Goal: Book appointment/travel/reservation

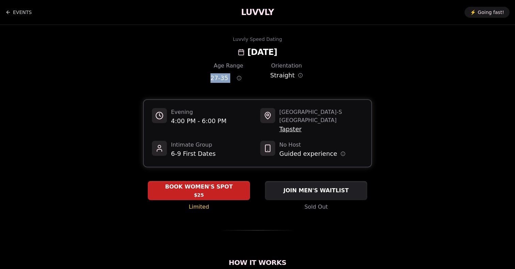
drag, startPoint x: 230, startPoint y: 80, endPoint x: 189, endPoint y: 76, distance: 41.4
click at [189, 76] on div "Age Range 27 - 35 Orientation Straight" at bounding box center [257, 74] width 229 height 24
copy div "27 - 35"
drag, startPoint x: 227, startPoint y: 122, endPoint x: 170, endPoint y: 121, distance: 56.8
click at [171, 121] on div "Evening 4:00 PM - 6:00 PM" at bounding box center [203, 121] width 103 height 26
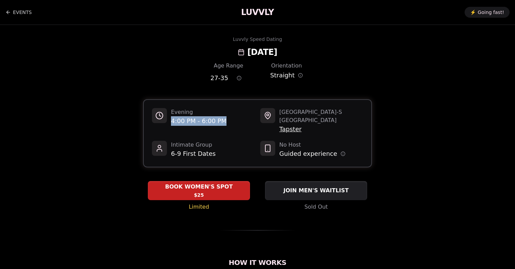
copy span "4:00 PM - 6:00 PM"
drag, startPoint x: 305, startPoint y: 123, endPoint x: 278, endPoint y: 121, distance: 26.6
click at [278, 121] on div "Seattle - S Lake Union Tapster" at bounding box center [311, 121] width 103 height 26
copy span "Tapster"
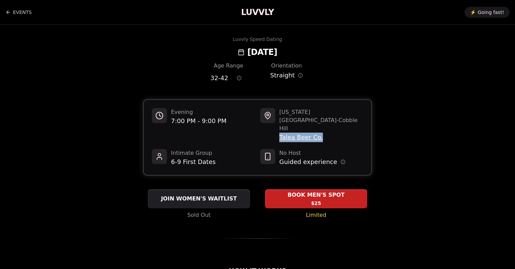
drag, startPoint x: 325, startPoint y: 122, endPoint x: 279, endPoint y: 120, distance: 46.0
click at [279, 132] on span "Talea Beer Co." at bounding box center [321, 137] width 84 height 10
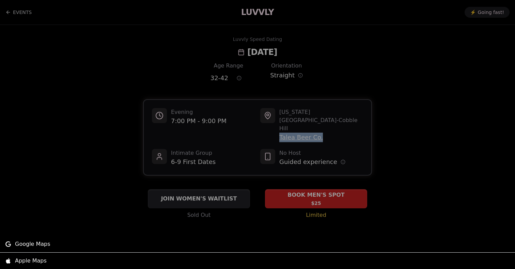
copy span "Talea Beer Co."
click at [269, 52] on div at bounding box center [257, 134] width 515 height 269
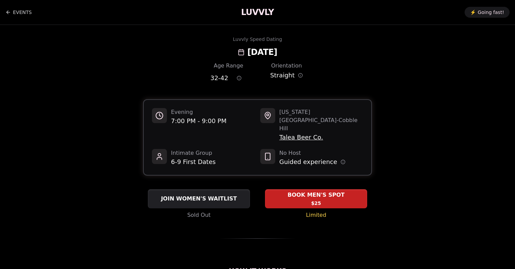
drag, startPoint x: 311, startPoint y: 54, endPoint x: 214, endPoint y: 52, distance: 97.7
click at [214, 52] on div "Luvvly Speed Dating Tuesday, October 21st" at bounding box center [258, 47] width 466 height 22
copy h2 "Tuesday, October 21st"
drag, startPoint x: 327, startPoint y: 119, endPoint x: 278, endPoint y: 118, distance: 49.0
click at [278, 118] on div "New York City - Cobble Hill Talea Beer Co." at bounding box center [311, 125] width 103 height 34
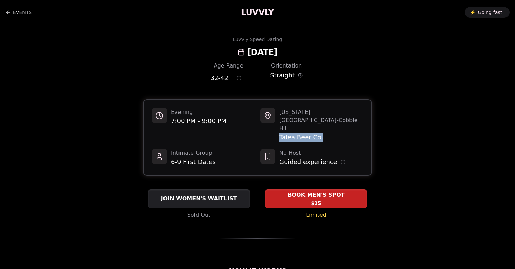
copy span "Talea Beer Co."
drag, startPoint x: 228, startPoint y: 77, endPoint x: 197, endPoint y: 77, distance: 30.6
click at [197, 77] on div "Age Range 32 - 42 Orientation Straight" at bounding box center [257, 74] width 229 height 24
copy span "32 - 42"
drag, startPoint x: 228, startPoint y: 78, endPoint x: 202, endPoint y: 78, distance: 25.5
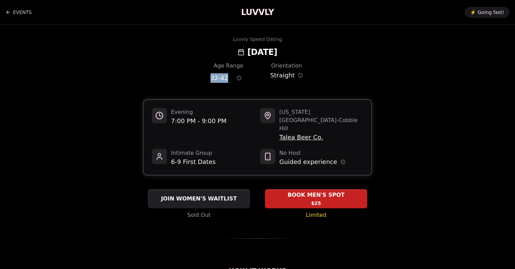
click at [202, 78] on div "Age Range 32 - 42 Orientation Straight" at bounding box center [257, 74] width 229 height 24
copy span "32 - 42"
drag, startPoint x: 352, startPoint y: 124, endPoint x: 278, endPoint y: 120, distance: 73.6
click at [278, 120] on div "[US_STATE][GEOGRAPHIC_DATA] - Park Slope Threes Brewing Gowanus" at bounding box center [311, 125] width 103 height 34
copy span "Threes Brewing Gowanus"
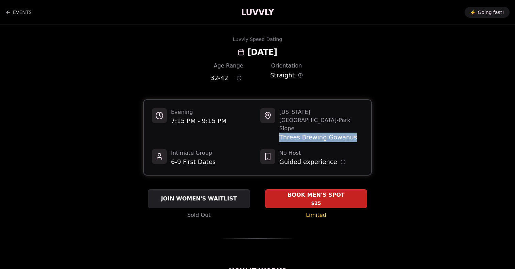
copy span "Threes Brewing Gowanus"
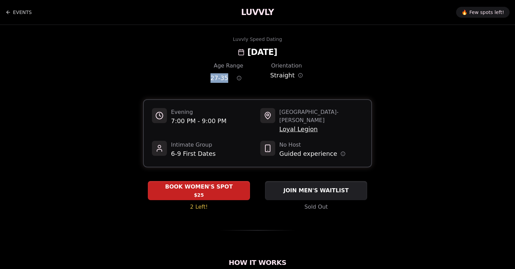
drag, startPoint x: 228, startPoint y: 75, endPoint x: 207, endPoint y: 75, distance: 20.4
click at [207, 75] on div "Age Range 27 - 35 Orientation Straight" at bounding box center [257, 74] width 229 height 24
copy span "27 - 35"
click at [223, 78] on span "27 - 35" at bounding box center [219, 78] width 18 height 10
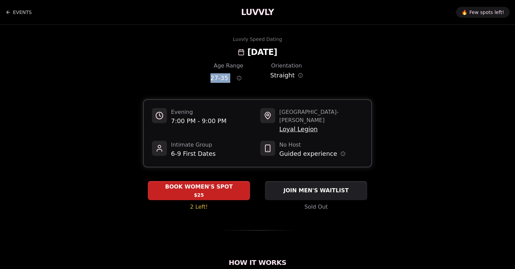
click at [223, 78] on span "27 - 35" at bounding box center [219, 78] width 18 height 10
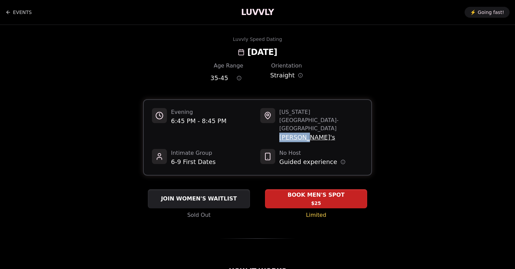
drag, startPoint x: 307, startPoint y: 122, endPoint x: 279, endPoint y: 122, distance: 27.6
click at [279, 132] on span "Amelia's" at bounding box center [321, 137] width 84 height 10
copy span "Amelia's"
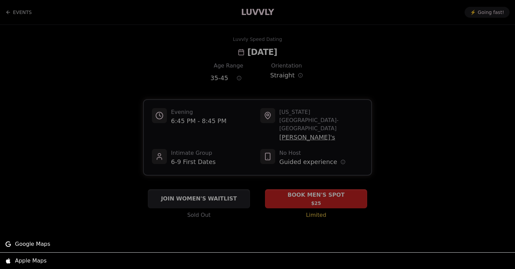
drag, startPoint x: 192, startPoint y: 123, endPoint x: 192, endPoint y: 111, distance: 11.6
click at [192, 118] on div at bounding box center [257, 134] width 515 height 269
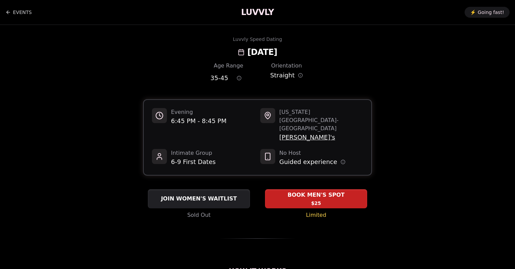
drag, startPoint x: 312, startPoint y: 52, endPoint x: 203, endPoint y: 51, distance: 108.6
click at [203, 51] on div "Luvvly Speed Dating Wednesday, October 22nd" at bounding box center [258, 47] width 466 height 22
copy h2 "[DATE]"
drag, startPoint x: 194, startPoint y: 121, endPoint x: 169, endPoint y: 121, distance: 24.8
click at [169, 121] on div "Evening 6:45 PM - 8:45 PM" at bounding box center [203, 125] width 103 height 34
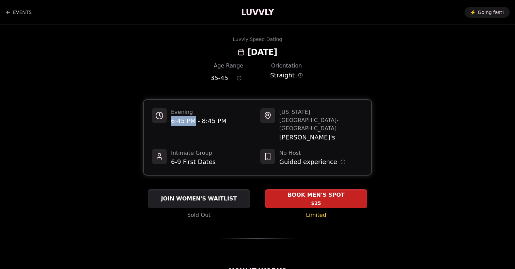
copy span "6:45 PM"
drag, startPoint x: 227, startPoint y: 77, endPoint x: 205, endPoint y: 77, distance: 22.1
click at [205, 77] on div "Age Range 35 - 45 Orientation Straight" at bounding box center [257, 74] width 229 height 24
copy span "35 - 45"
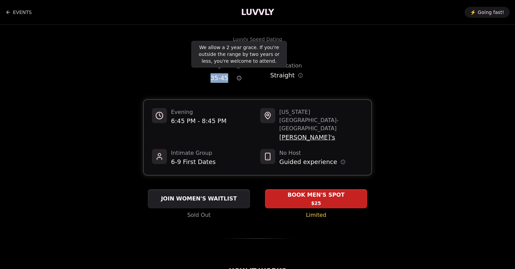
copy span "35 - 45"
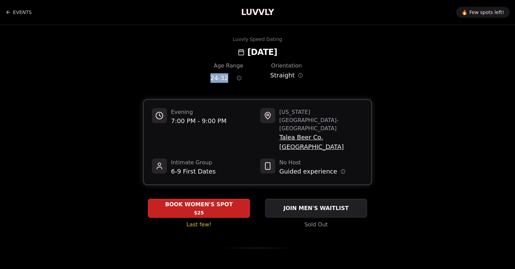
drag, startPoint x: 227, startPoint y: 78, endPoint x: 208, endPoint y: 78, distance: 19.1
click at [208, 78] on div "Age Range 24 - 32 Orientation Straight" at bounding box center [257, 74] width 229 height 24
copy span "24 - 32"
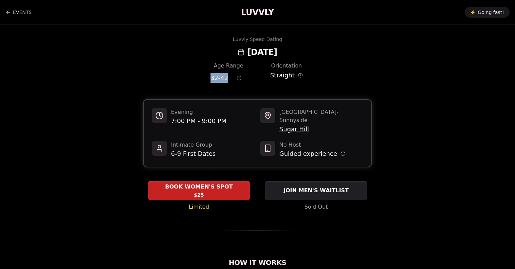
drag, startPoint x: 227, startPoint y: 79, endPoint x: 200, endPoint y: 79, distance: 26.5
click at [200, 79] on div "Age Range 32 - 42 Orientation Straight" at bounding box center [257, 74] width 229 height 24
copy span "32 - 42"
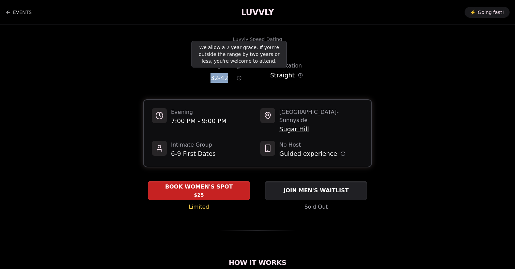
copy span "32 - 42"
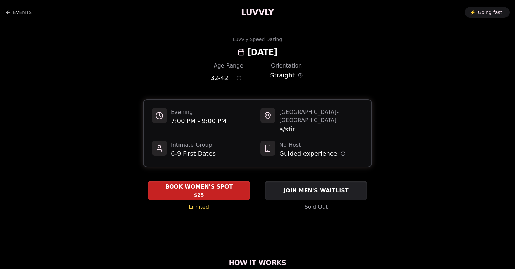
drag, startPoint x: 318, startPoint y: 53, endPoint x: 258, endPoint y: 54, distance: 59.9
click at [258, 54] on div "Luvvly Speed Dating Wednesday, October 22nd" at bounding box center [258, 47] width 466 height 22
copy h2 "October 22nd"
drag, startPoint x: 227, startPoint y: 77, endPoint x: 196, endPoint y: 77, distance: 31.3
click at [196, 77] on div "Age Range 32 - 42 Orientation Straight" at bounding box center [257, 74] width 229 height 24
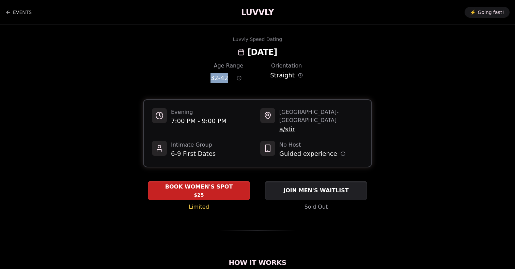
copy span "32 - 42"
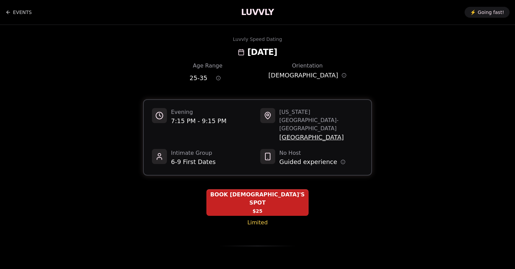
drag, startPoint x: 320, startPoint y: 51, endPoint x: 257, endPoint y: 51, distance: 62.3
click at [257, 51] on div "Luvvly Speed Dating [DATE]" at bounding box center [258, 47] width 466 height 22
copy h2 "[DATE]"
drag, startPoint x: 257, startPoint y: 53, endPoint x: 202, endPoint y: 51, distance: 55.5
click at [238, 51] on div "[DATE]" at bounding box center [257, 52] width 39 height 11
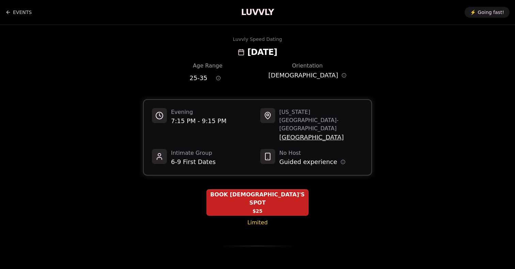
drag, startPoint x: 208, startPoint y: 51, endPoint x: 256, endPoint y: 53, distance: 48.0
click at [256, 53] on h2 "[DATE]" at bounding box center [262, 52] width 30 height 11
copy h2 "[DATE],"
